Goal: Information Seeking & Learning: Learn about a topic

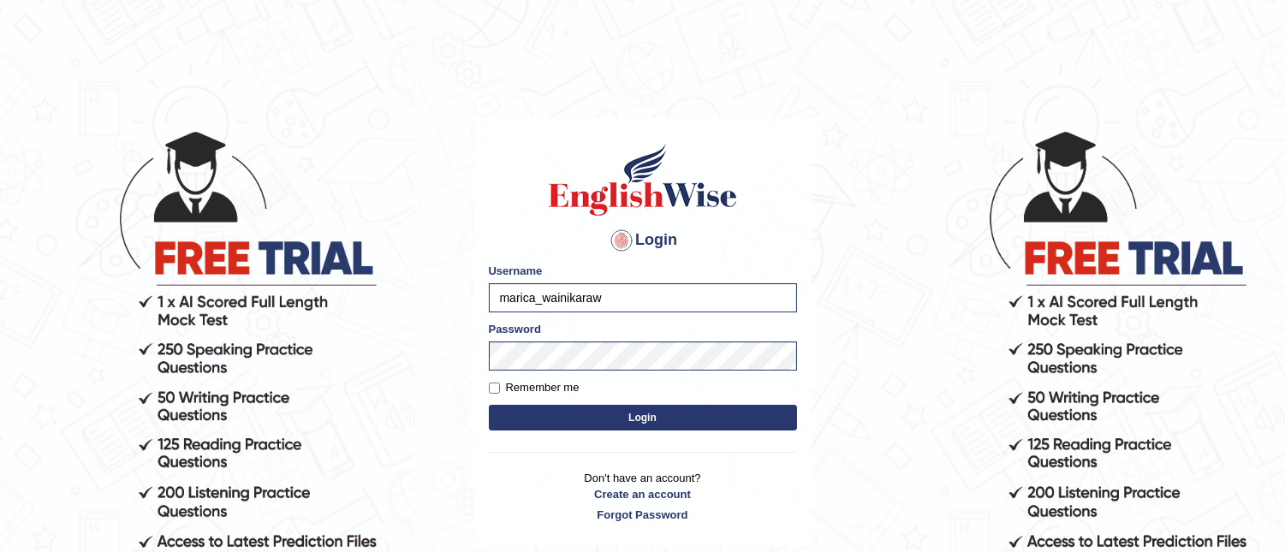
type input "marica_wainikarawa"
click at [489, 405] on button "Login" at bounding box center [643, 418] width 308 height 26
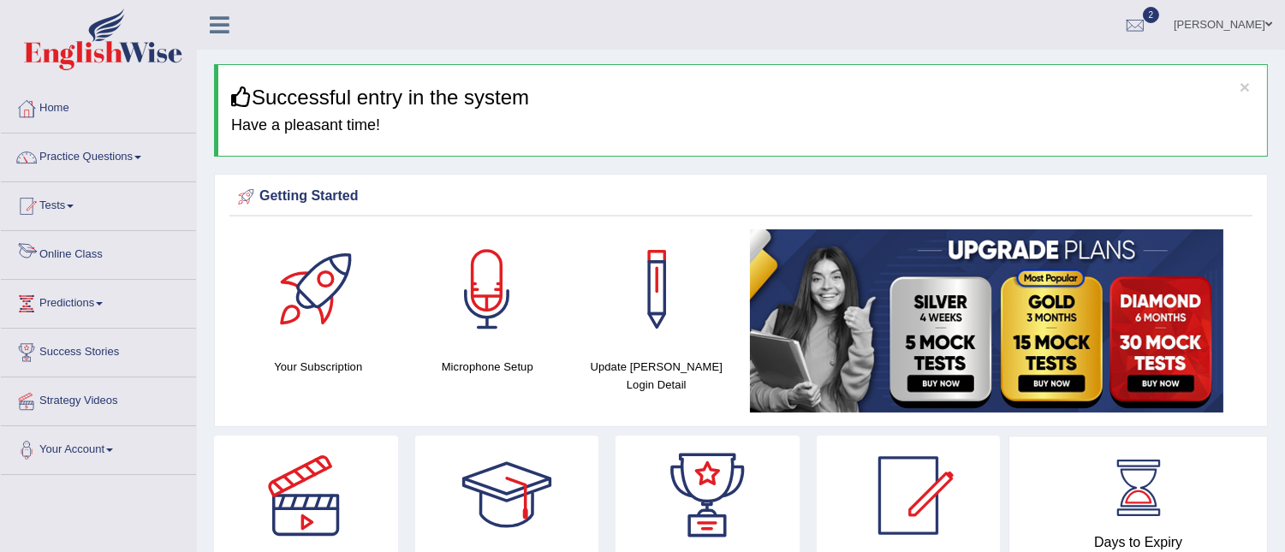
click at [81, 251] on link "Online Class" at bounding box center [98, 252] width 195 height 43
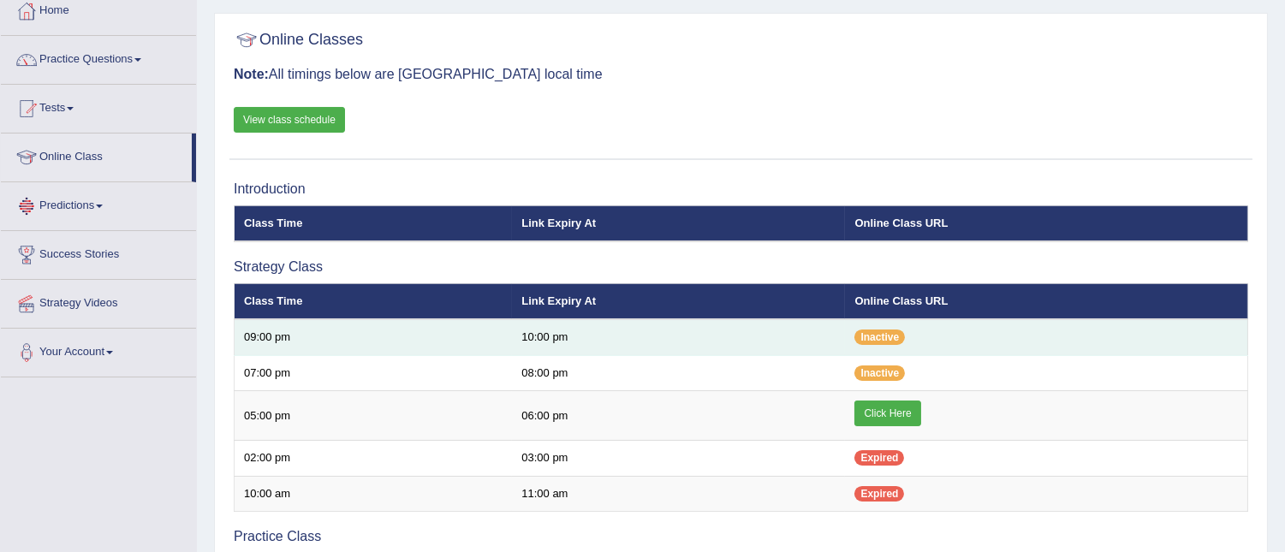
scroll to position [98, 0]
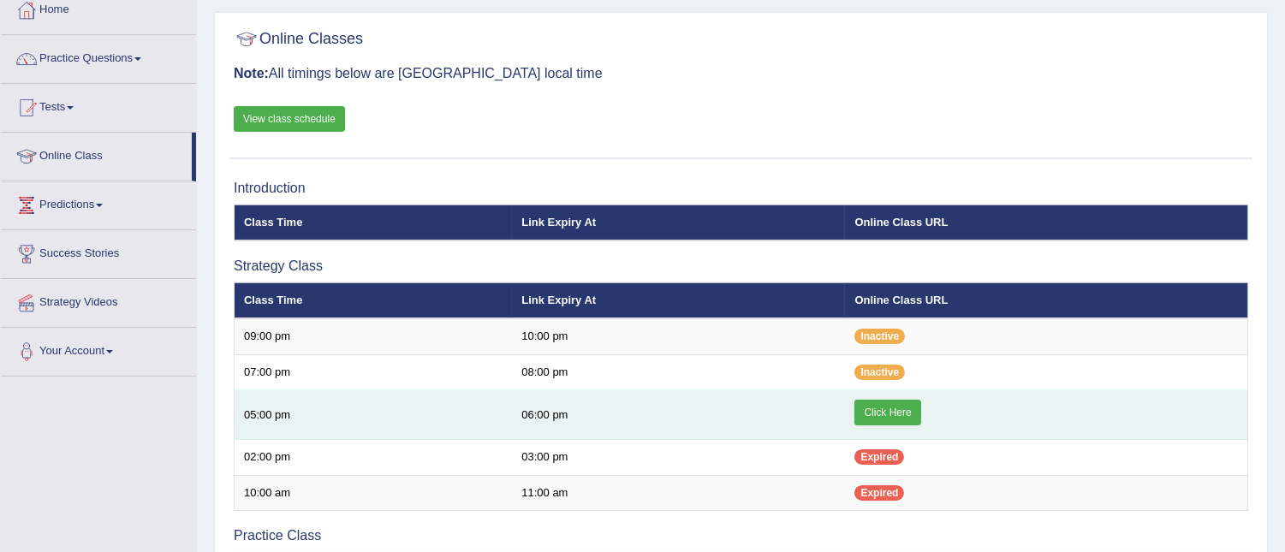
click at [874, 406] on link "Click Here" at bounding box center [887, 413] width 66 height 26
